Goal: Information Seeking & Learning: Learn about a topic

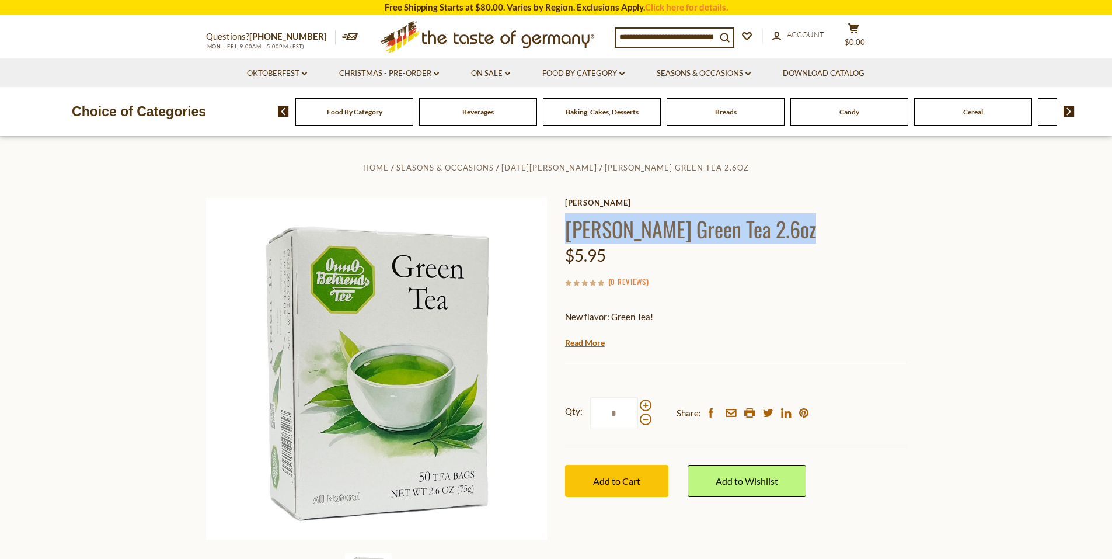
drag, startPoint x: 568, startPoint y: 228, endPoint x: 816, endPoint y: 226, distance: 247.6
click at [816, 226] on h1 "[PERSON_NAME] Green Tea 2.6oz" at bounding box center [736, 228] width 342 height 26
copy h1 "[PERSON_NAME] Green Tea 2.6oz"
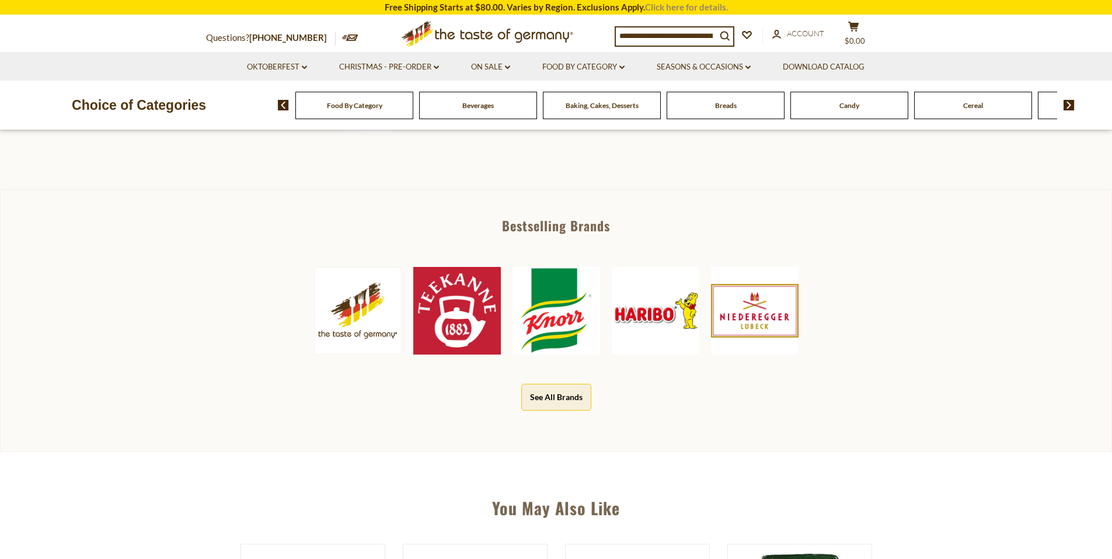
scroll to position [467, 0]
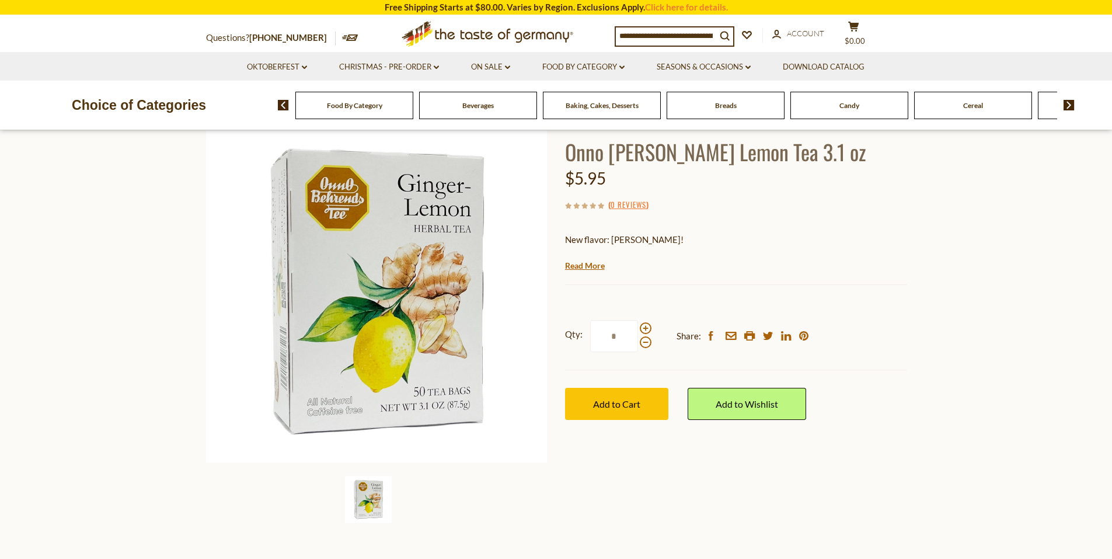
scroll to position [58, 0]
